Goal: Navigation & Orientation: Find specific page/section

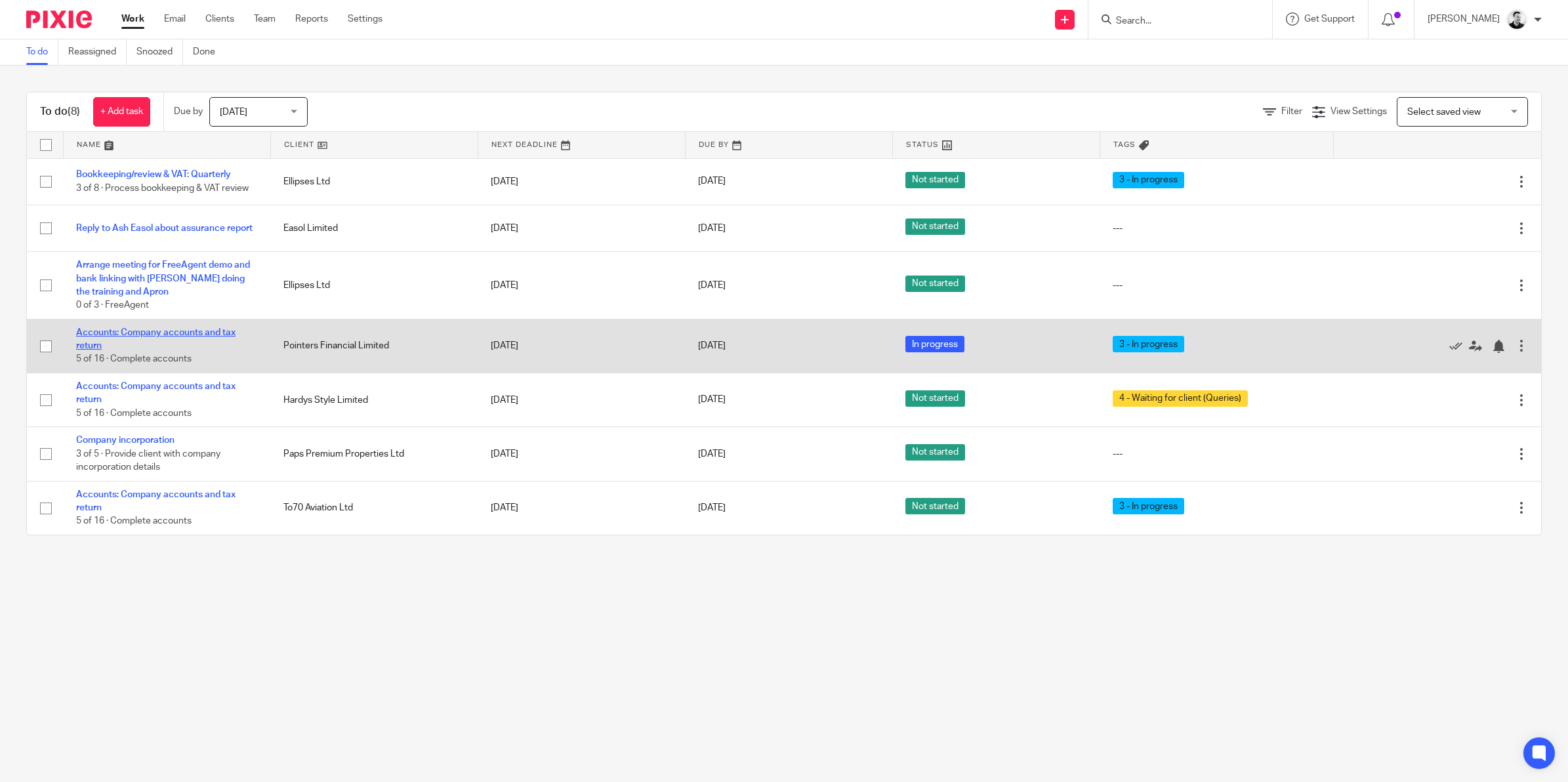
click at [198, 330] on link "Accounts: Company accounts and tax return" at bounding box center [155, 338] width 159 height 22
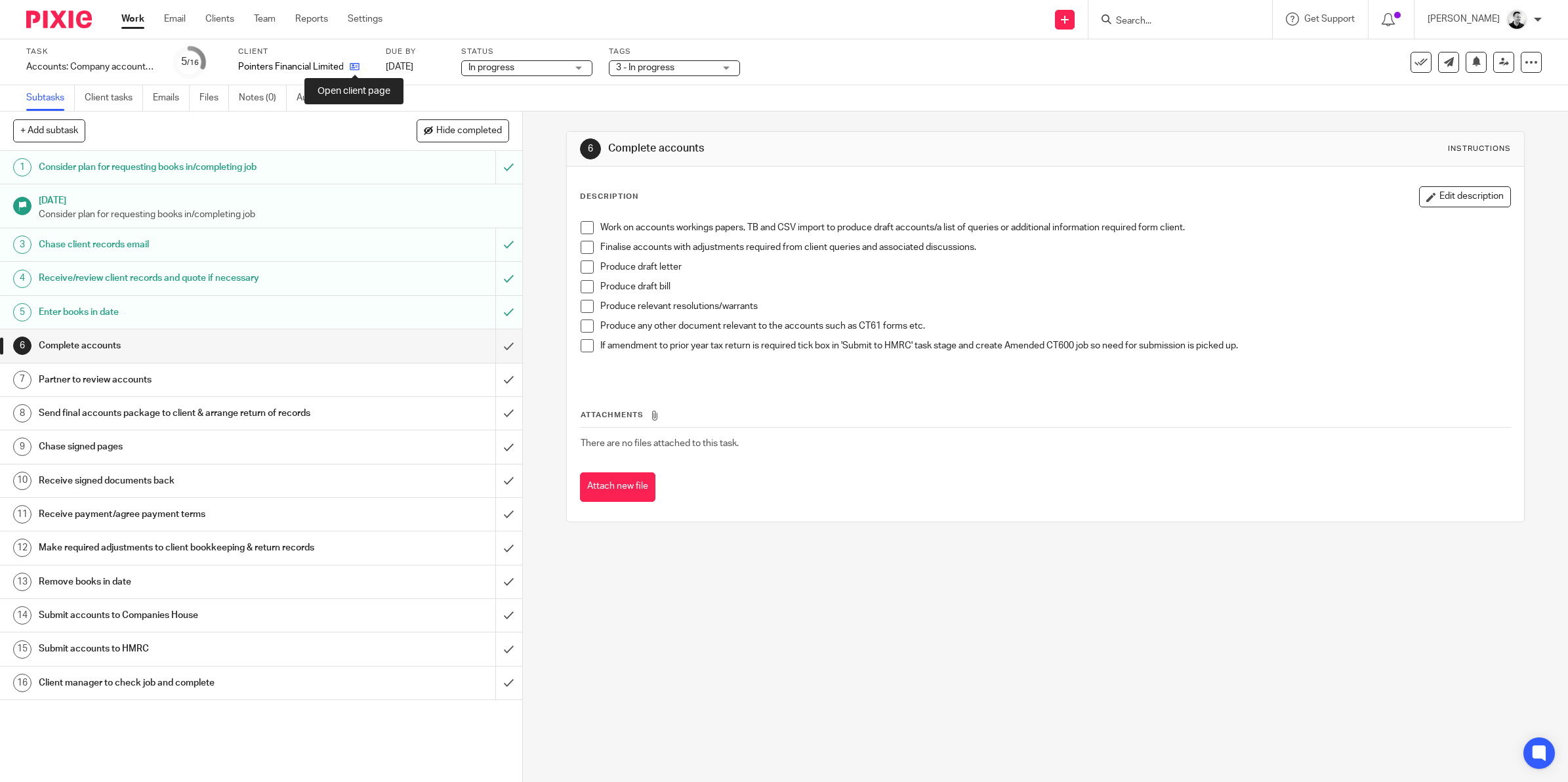
click at [357, 65] on icon at bounding box center [355, 67] width 10 height 10
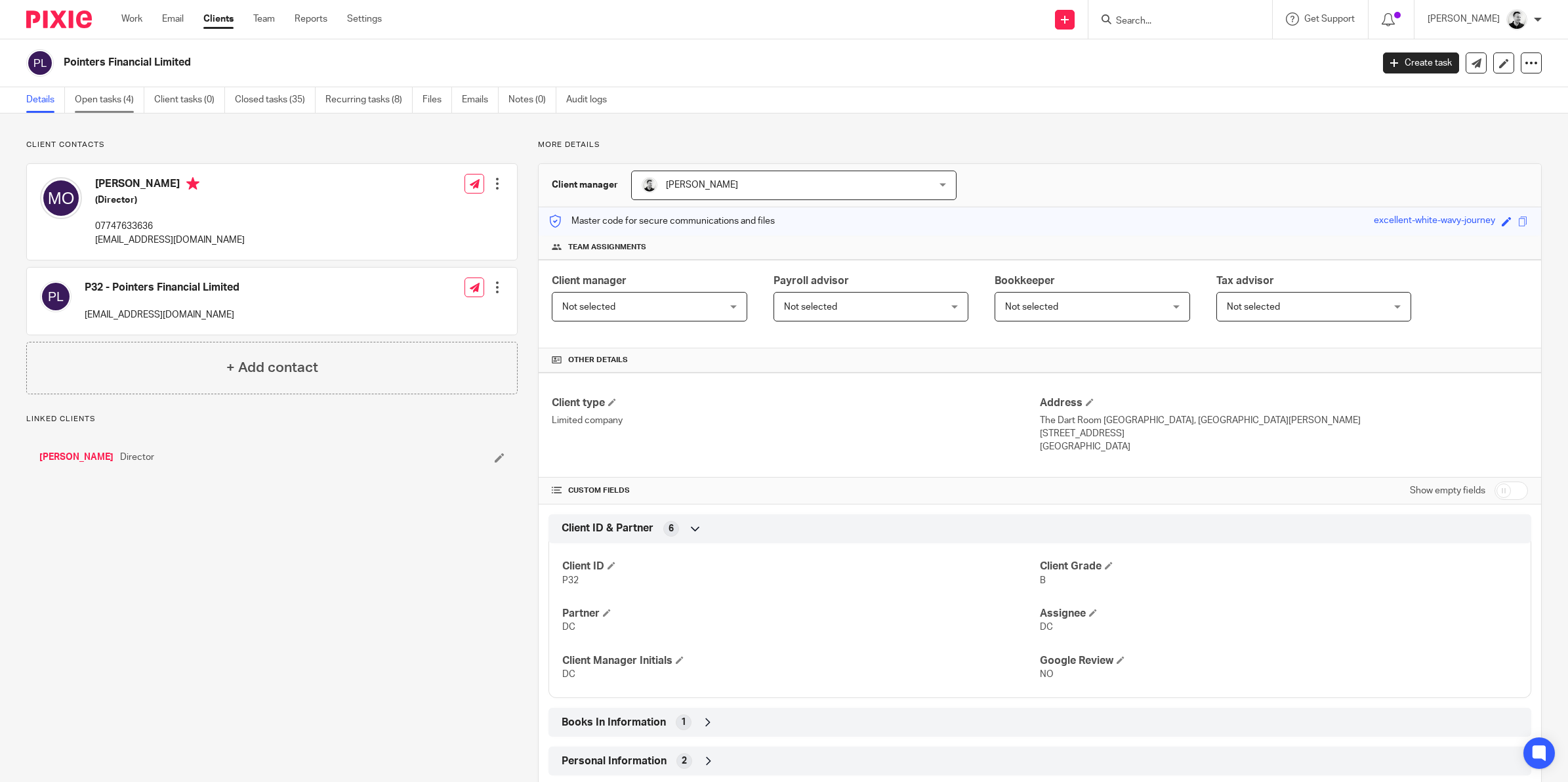
click at [99, 91] on link "Open tasks (4)" at bounding box center [109, 100] width 69 height 25
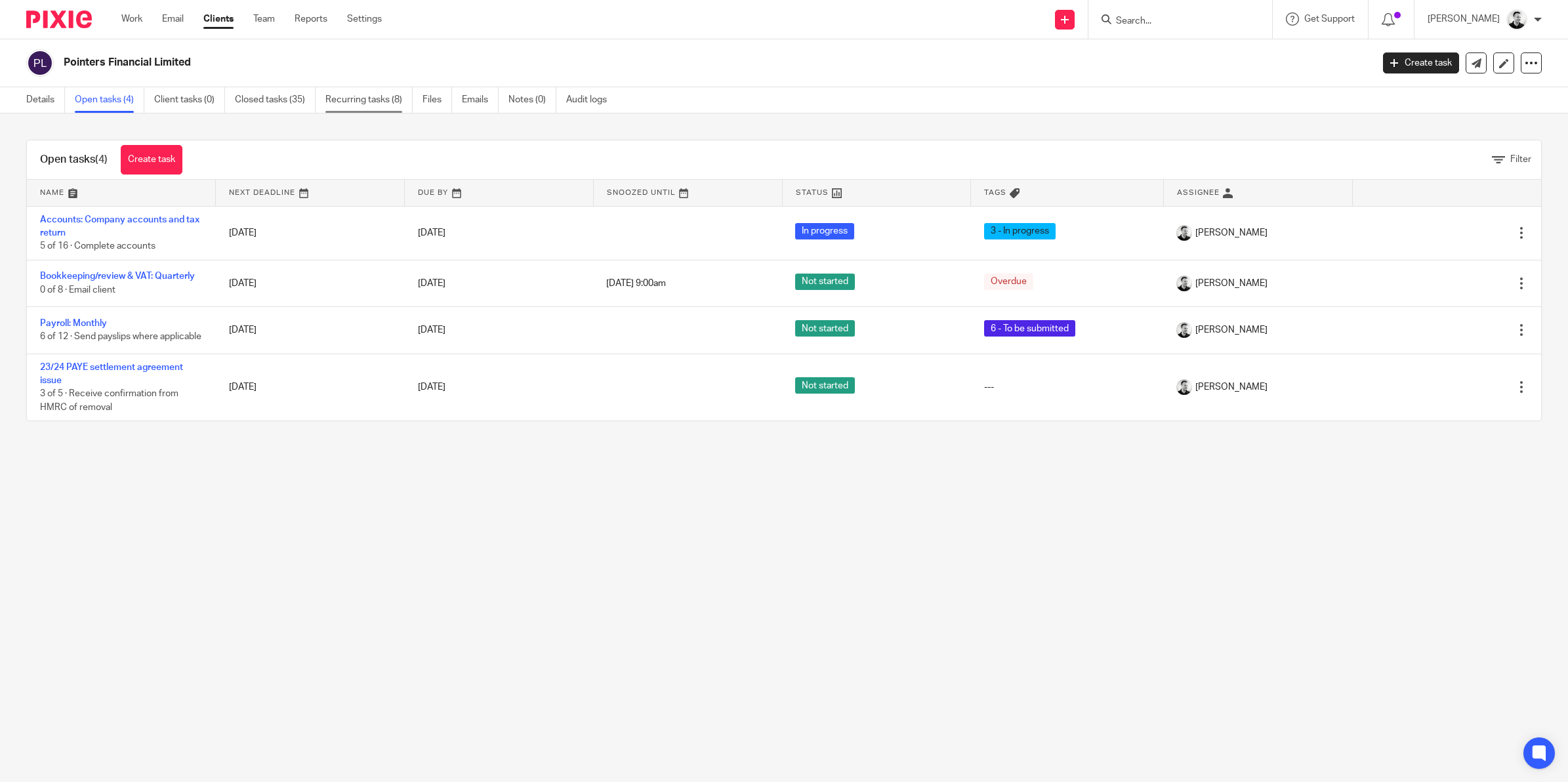
click at [347, 92] on link "Recurring tasks (8)" at bounding box center [369, 100] width 87 height 25
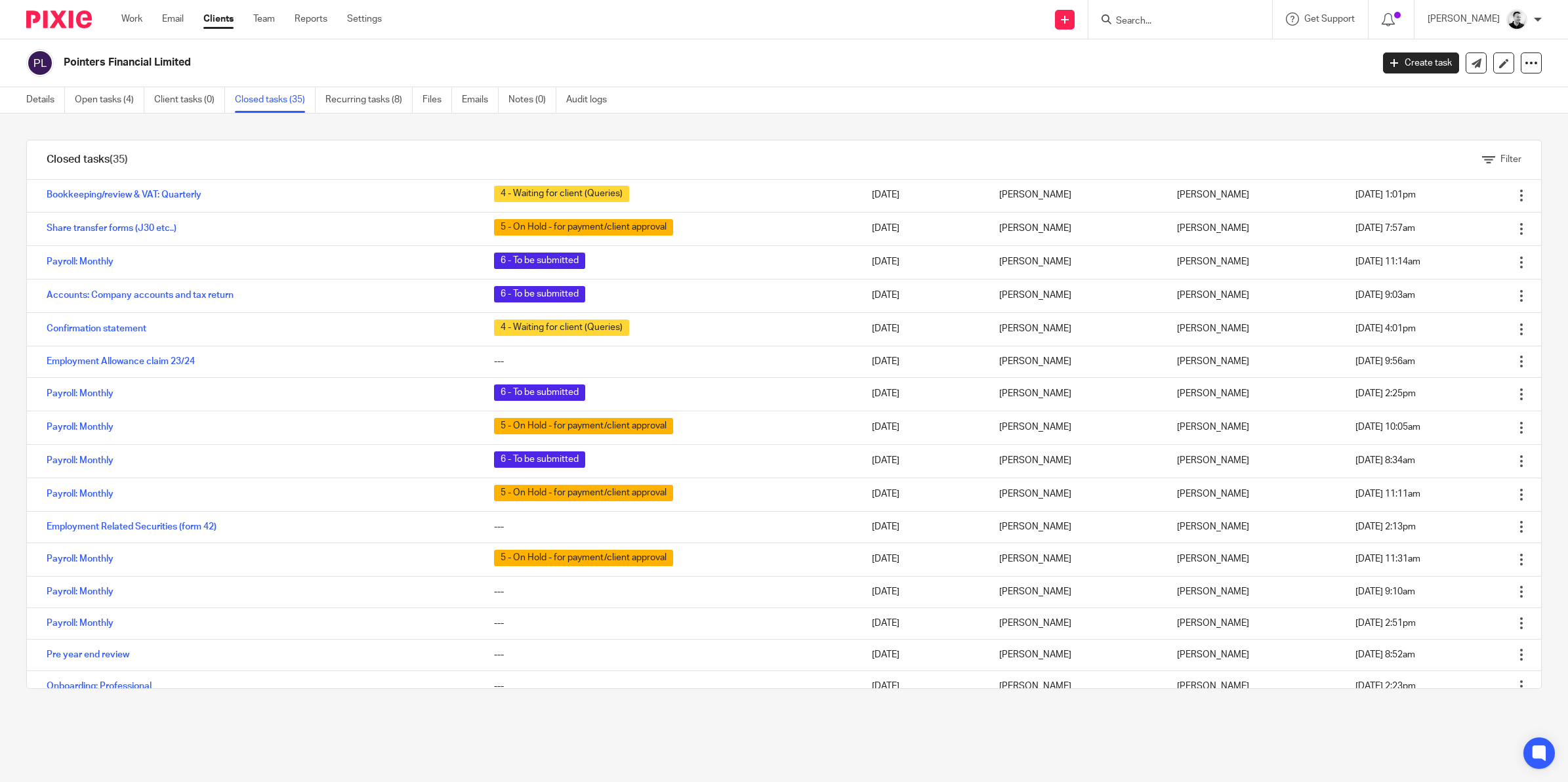
scroll to position [574, 0]
